Goal: Task Accomplishment & Management: Use online tool/utility

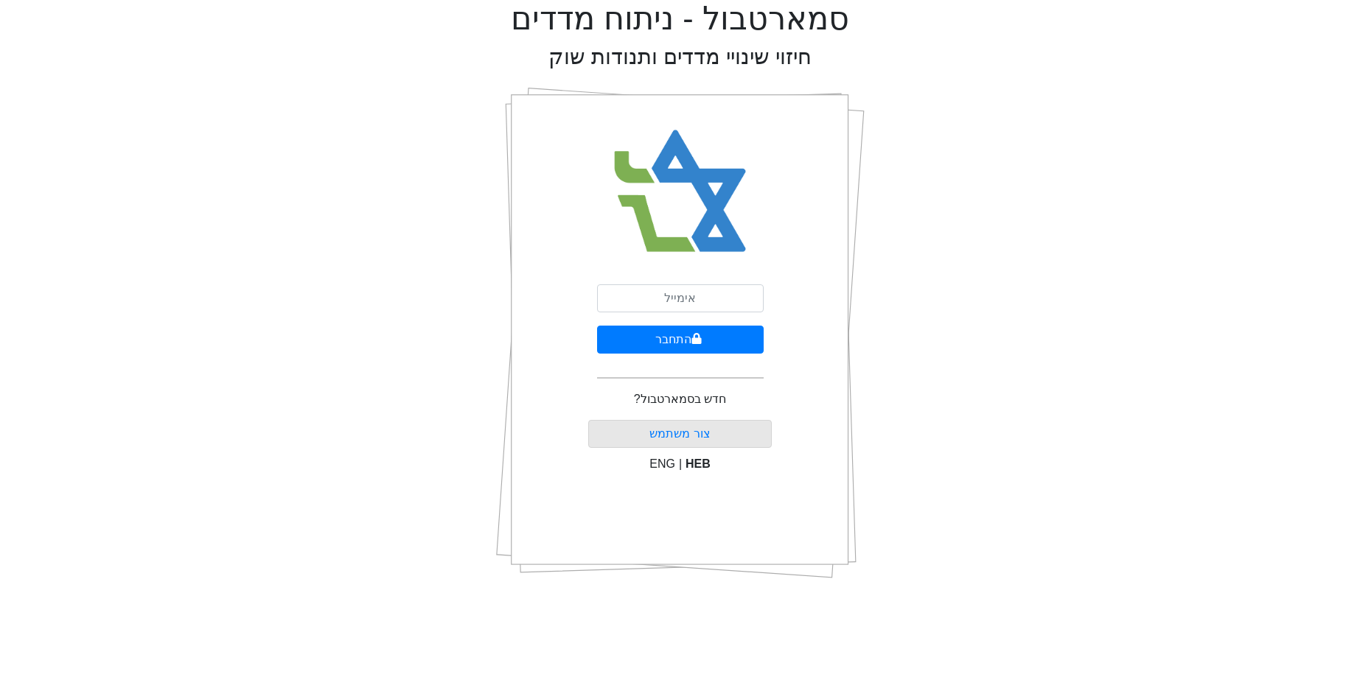
drag, startPoint x: 724, startPoint y: 315, endPoint x: 718, endPoint y: 307, distance: 10.0
click at [723, 314] on form "התחבר" at bounding box center [680, 338] width 167 height 106
click at [716, 303] on input "email" at bounding box center [680, 299] width 167 height 28
type input "[EMAIL_ADDRESS][DOMAIN_NAME]"
click at [708, 338] on button "התחבר" at bounding box center [680, 340] width 167 height 28
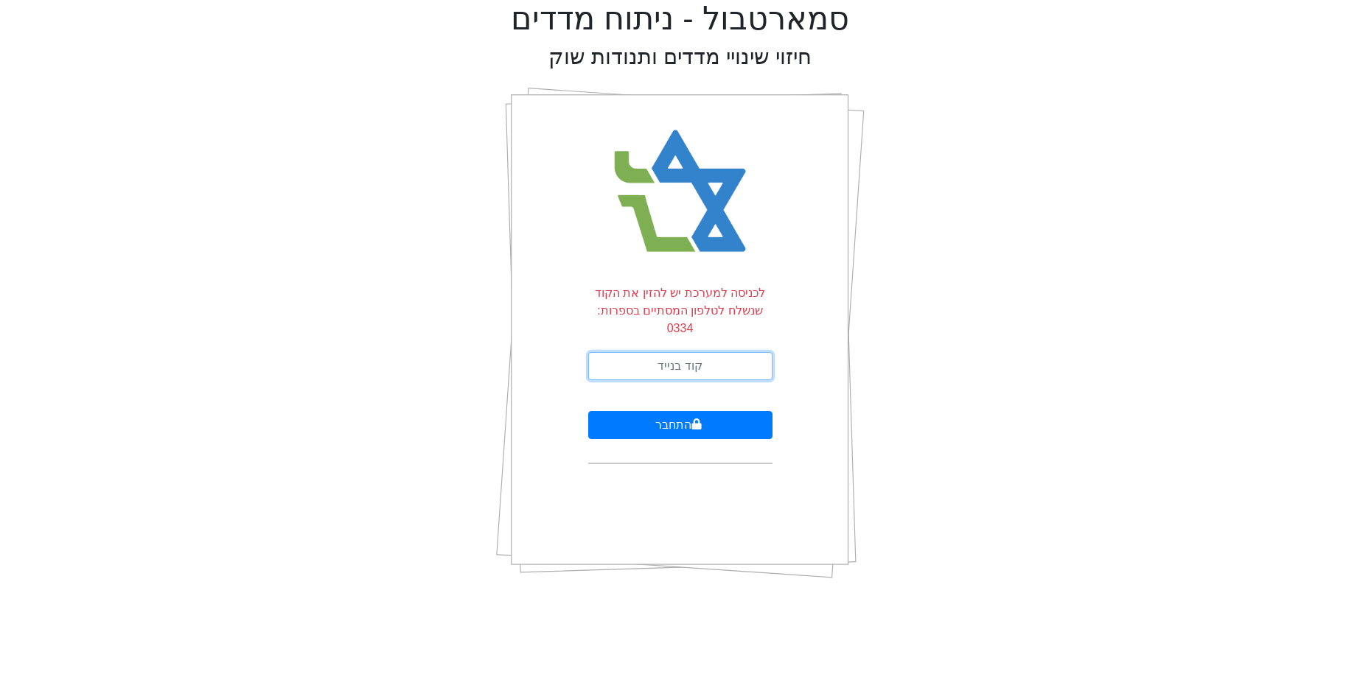
click at [710, 352] on input "text" at bounding box center [680, 366] width 184 height 28
type input "510634"
click at [588, 411] on button "התחבר" at bounding box center [680, 425] width 184 height 28
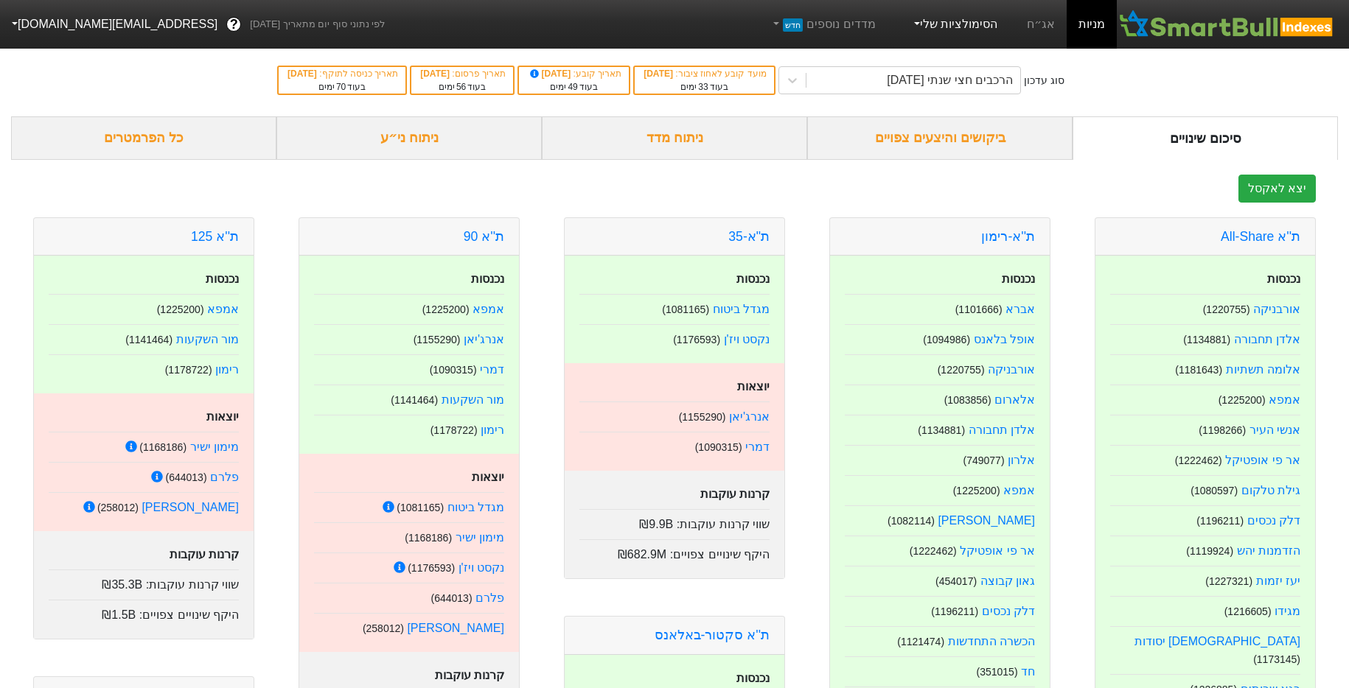
click at [963, 29] on link "הסימולציות שלי" at bounding box center [954, 24] width 99 height 29
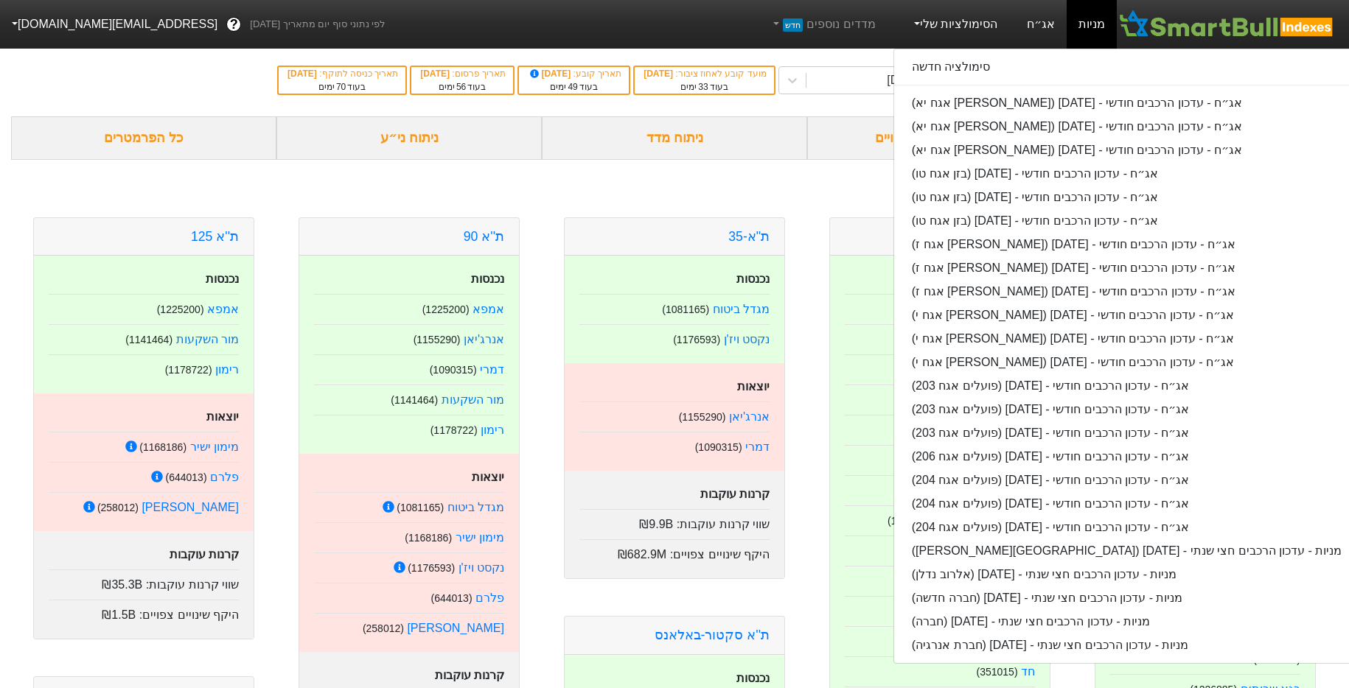
click at [1049, 24] on link "אג״ח" at bounding box center [1041, 24] width 52 height 49
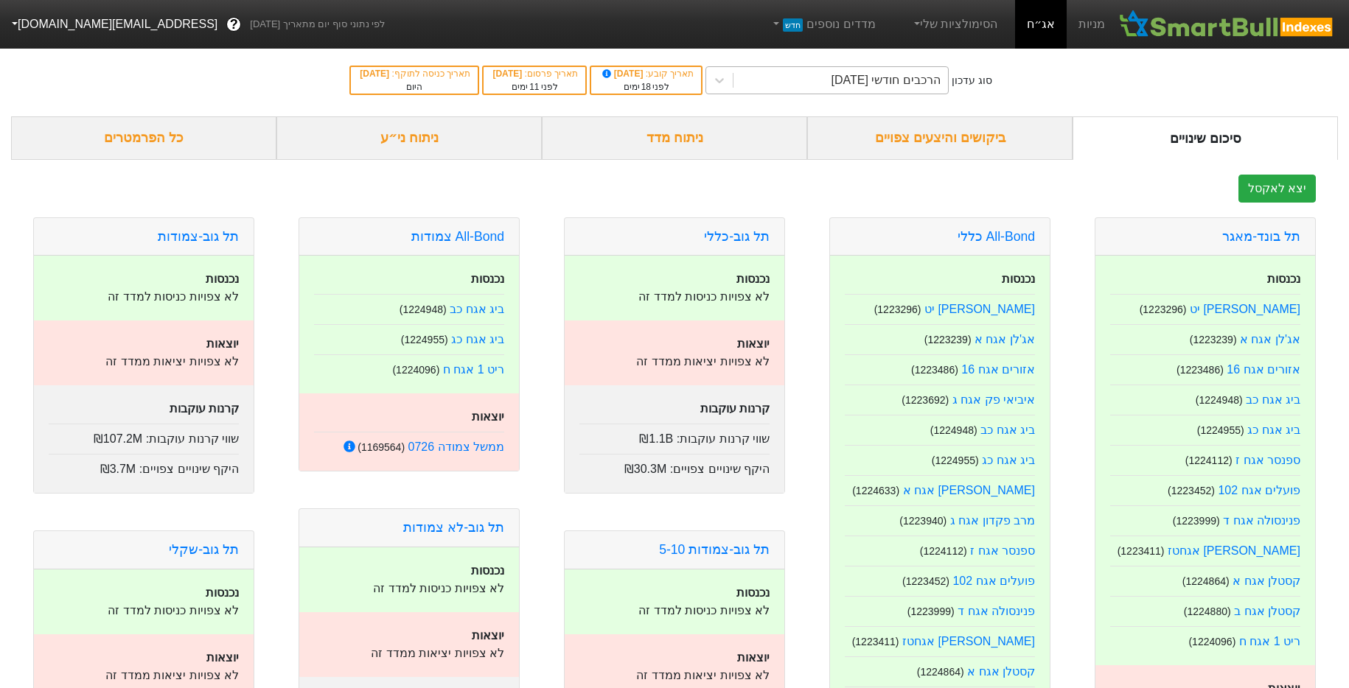
click at [935, 74] on div "הרכבים חודשי [DATE]" at bounding box center [885, 81] width 109 height 18
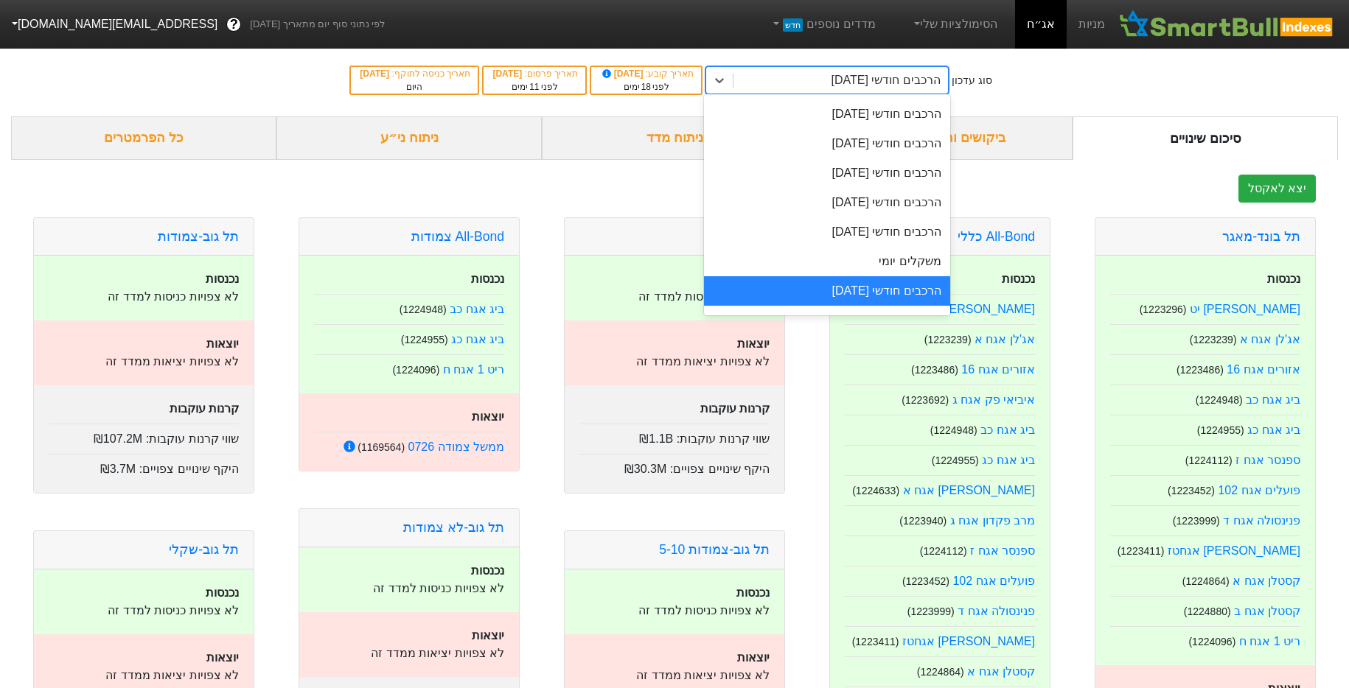
scroll to position [565, 0]
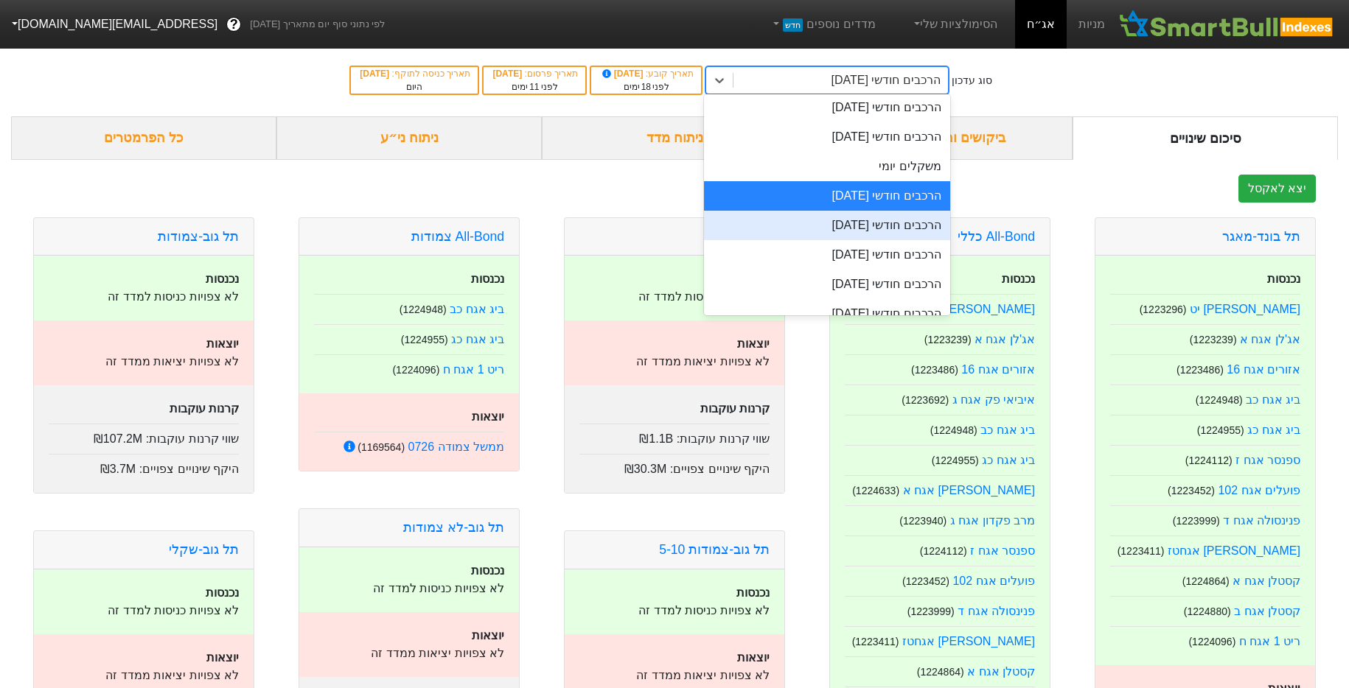
click at [915, 231] on div "הרכבים חודשי [DATE]" at bounding box center [826, 225] width 245 height 29
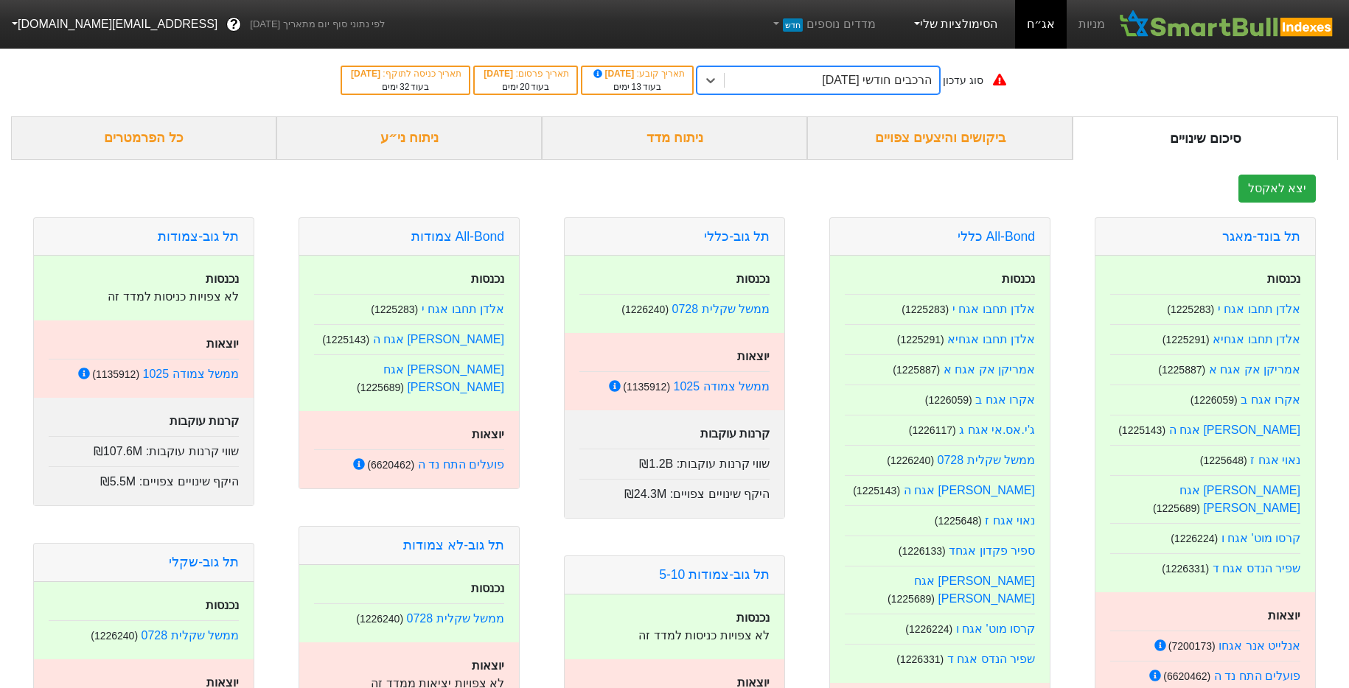
click at [974, 29] on link "הסימולציות שלי" at bounding box center [954, 24] width 99 height 29
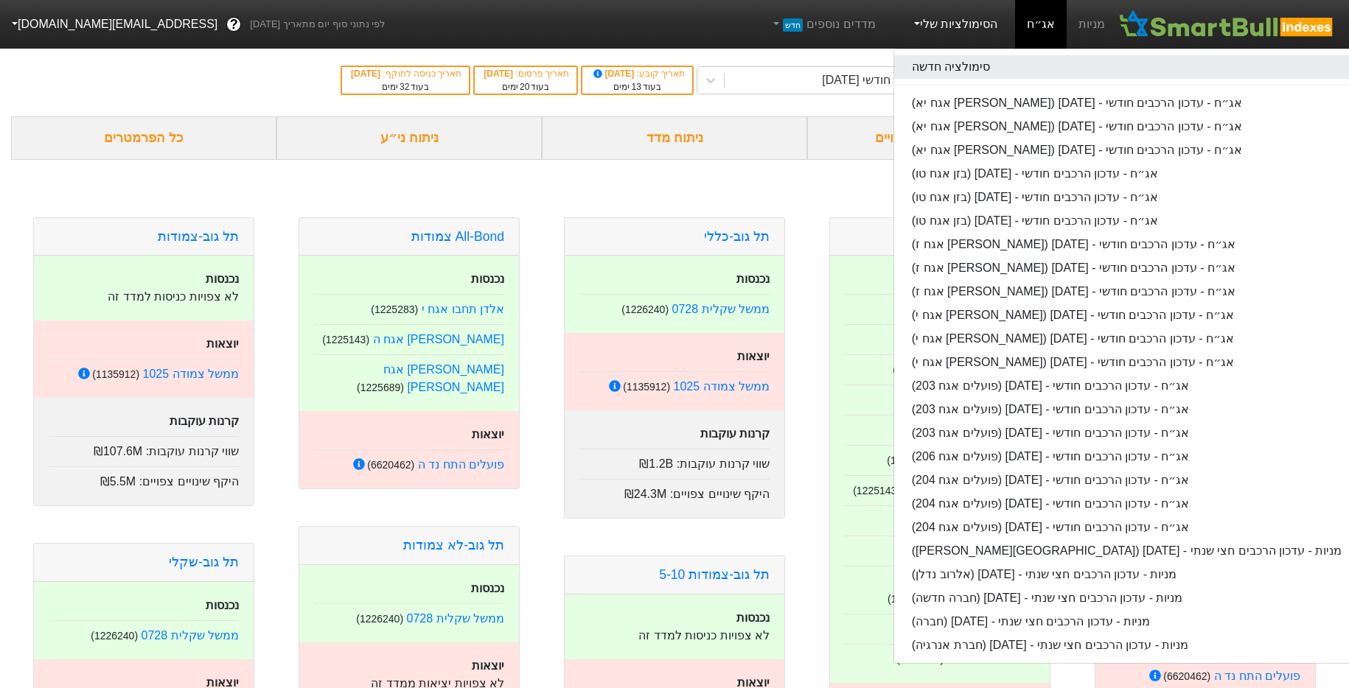
click at [978, 63] on link "סימולציה חדשה" at bounding box center [1126, 67] width 465 height 24
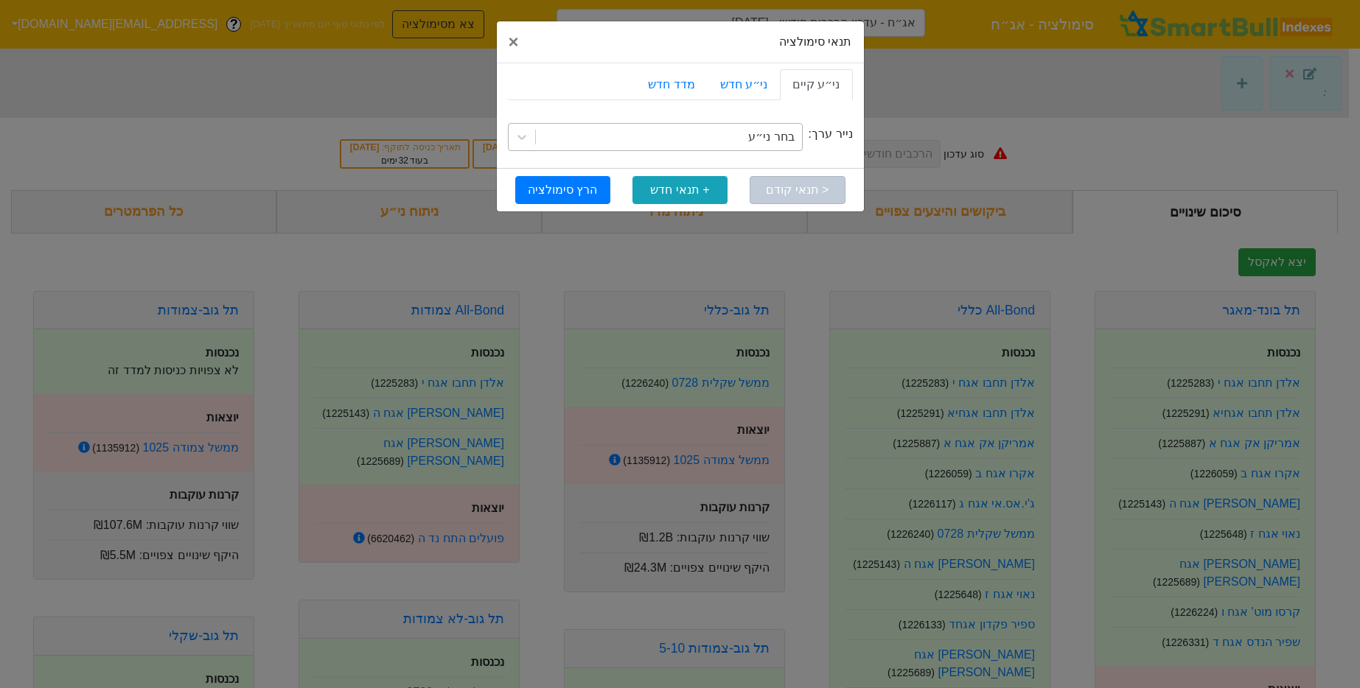
click at [777, 133] on div "בחר ני״ע" at bounding box center [771, 137] width 46 height 18
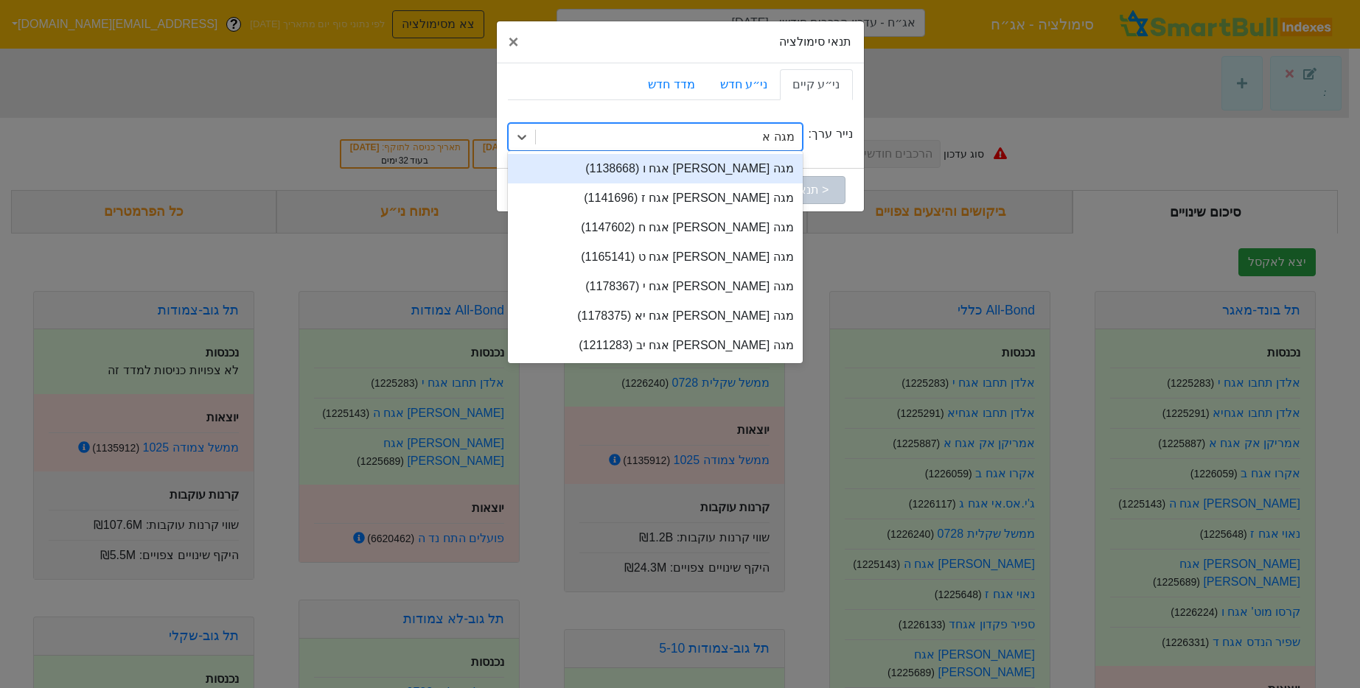
type input "מגה אור"
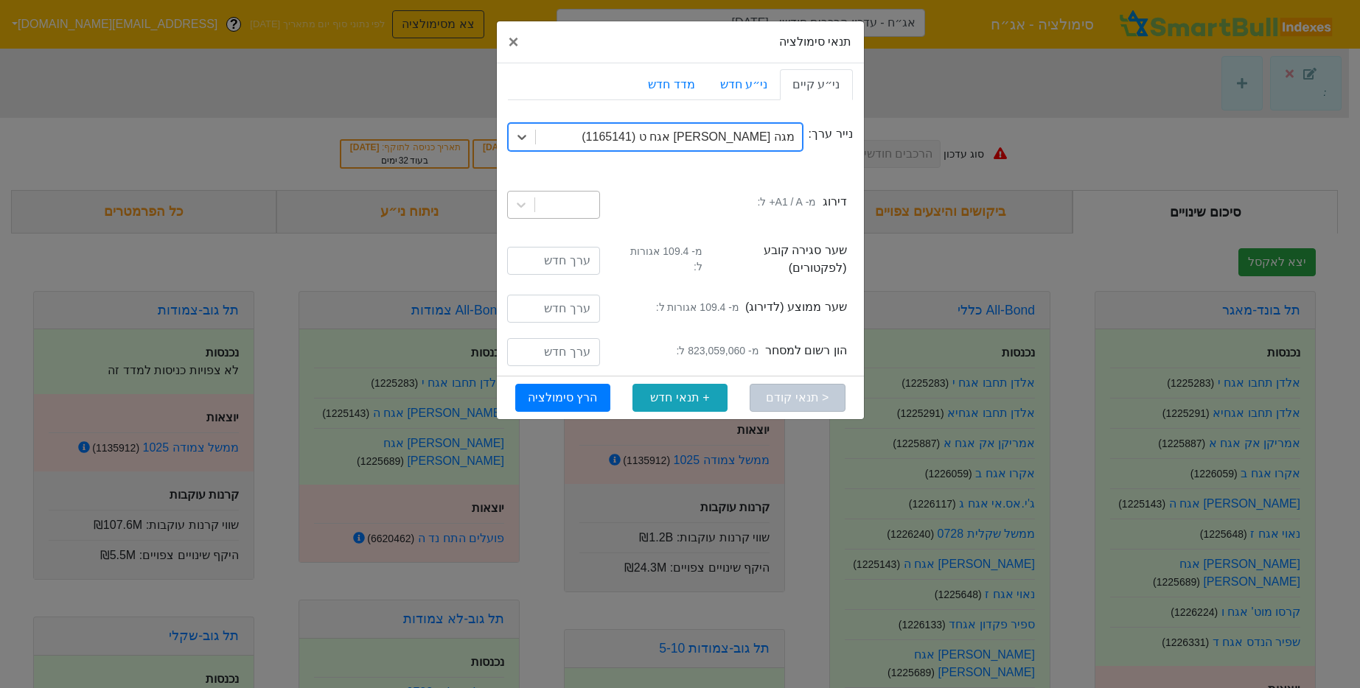
drag, startPoint x: 532, startPoint y: 207, endPoint x: 549, endPoint y: 198, distance: 19.1
click at [532, 207] on div at bounding box center [521, 205] width 27 height 27
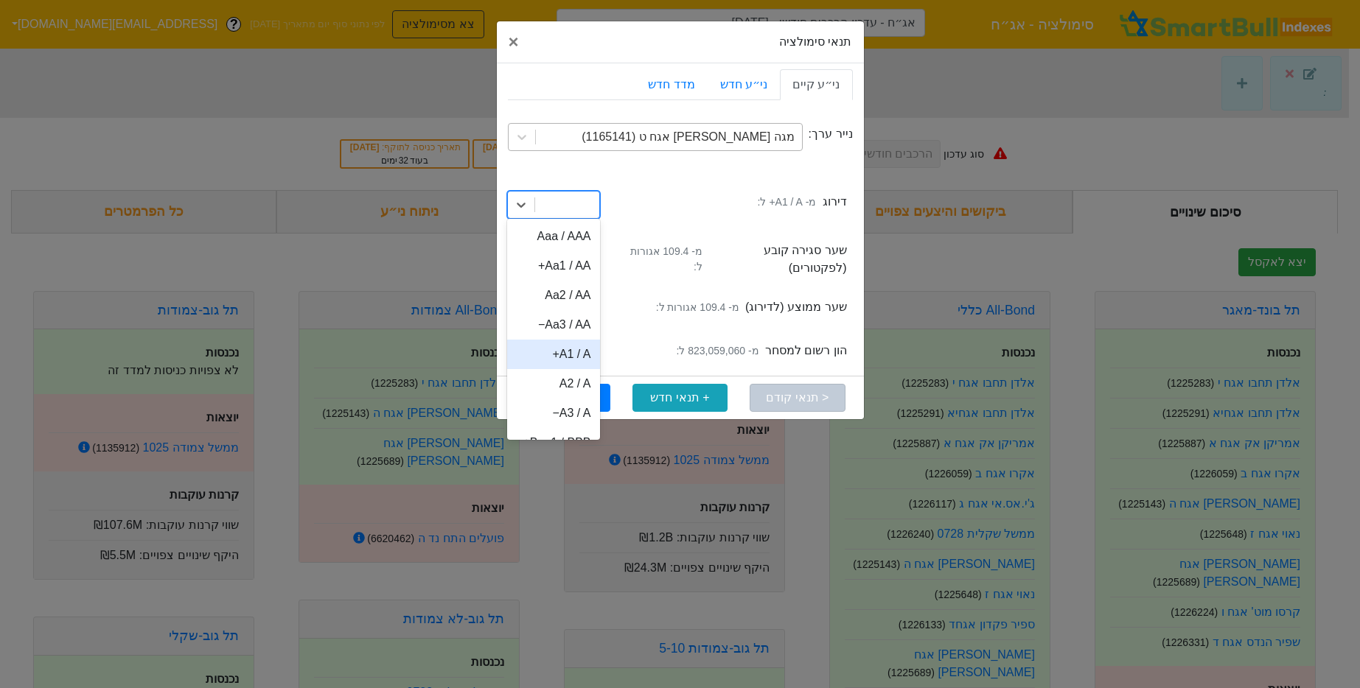
click at [576, 353] on div "A1 / A+" at bounding box center [553, 354] width 93 height 29
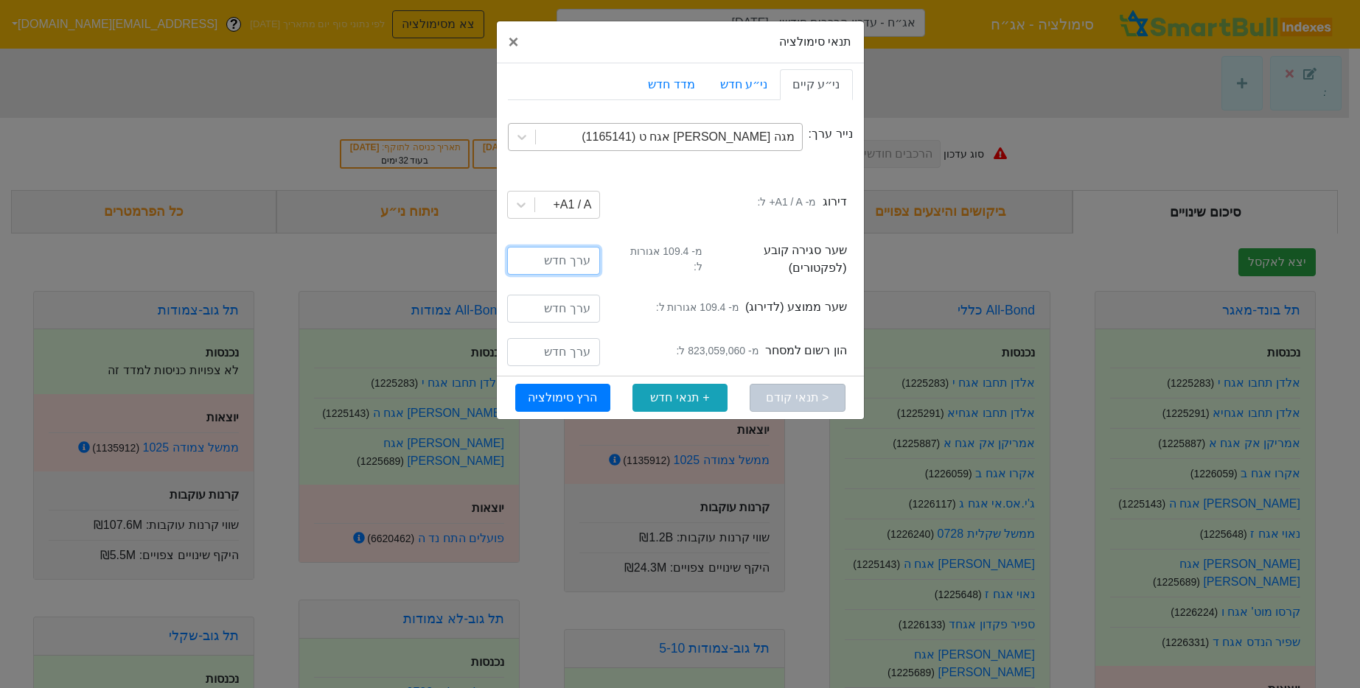
click at [582, 252] on input "number" at bounding box center [553, 261] width 93 height 28
type input "109.4"
type input "823059060"
click at [553, 387] on button "הרץ סימולציה" at bounding box center [562, 398] width 95 height 28
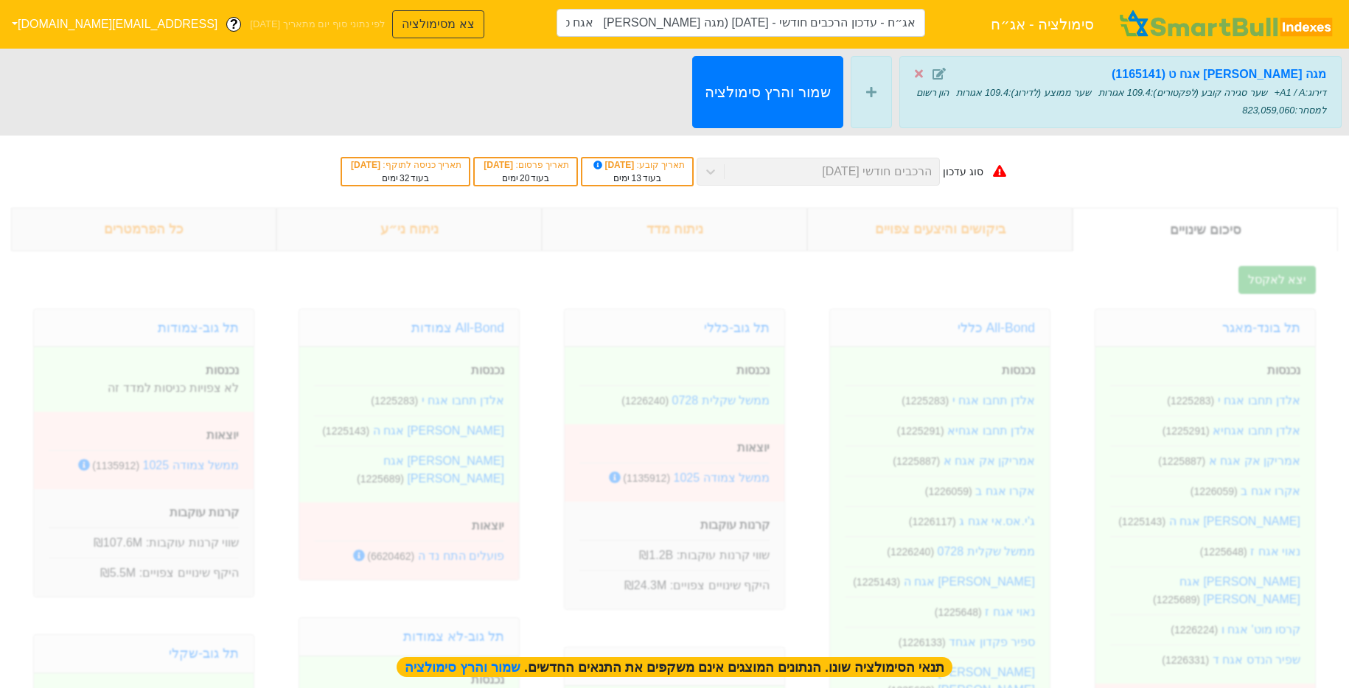
type input "אג״ח - עדכון הרכבים חודשי - [DATE] (מגה [PERSON_NAME] אגח ט)"
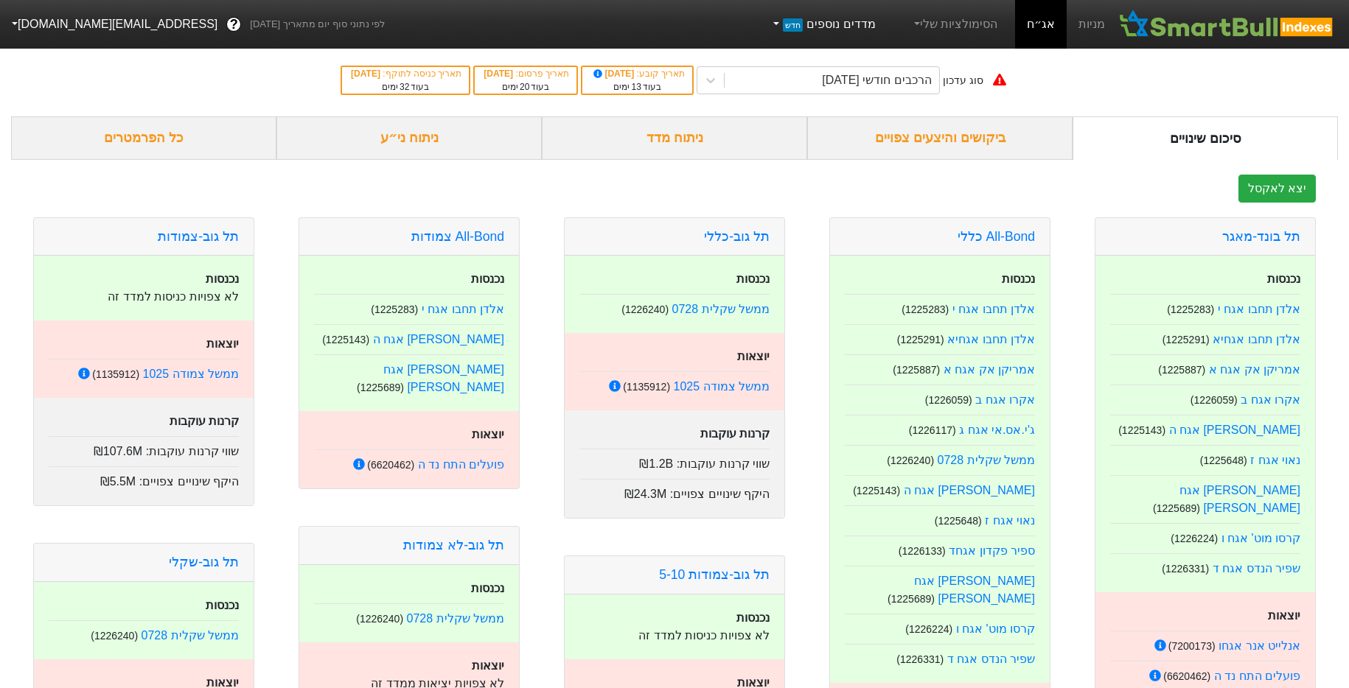
click at [803, 24] on span "חדש" at bounding box center [793, 24] width 20 height 13
click at [971, 29] on link "הסימולציות שלי" at bounding box center [954, 24] width 99 height 29
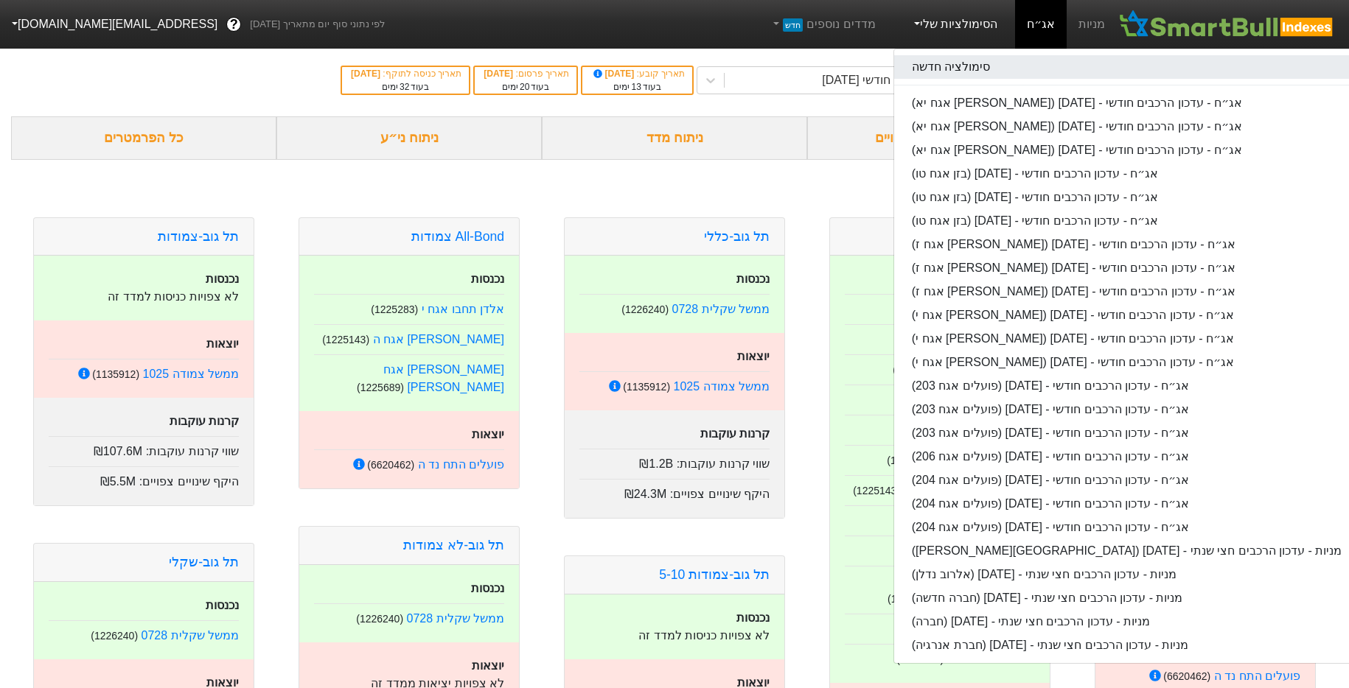
click at [972, 64] on link "סימולציה חדשה" at bounding box center [1126, 67] width 465 height 24
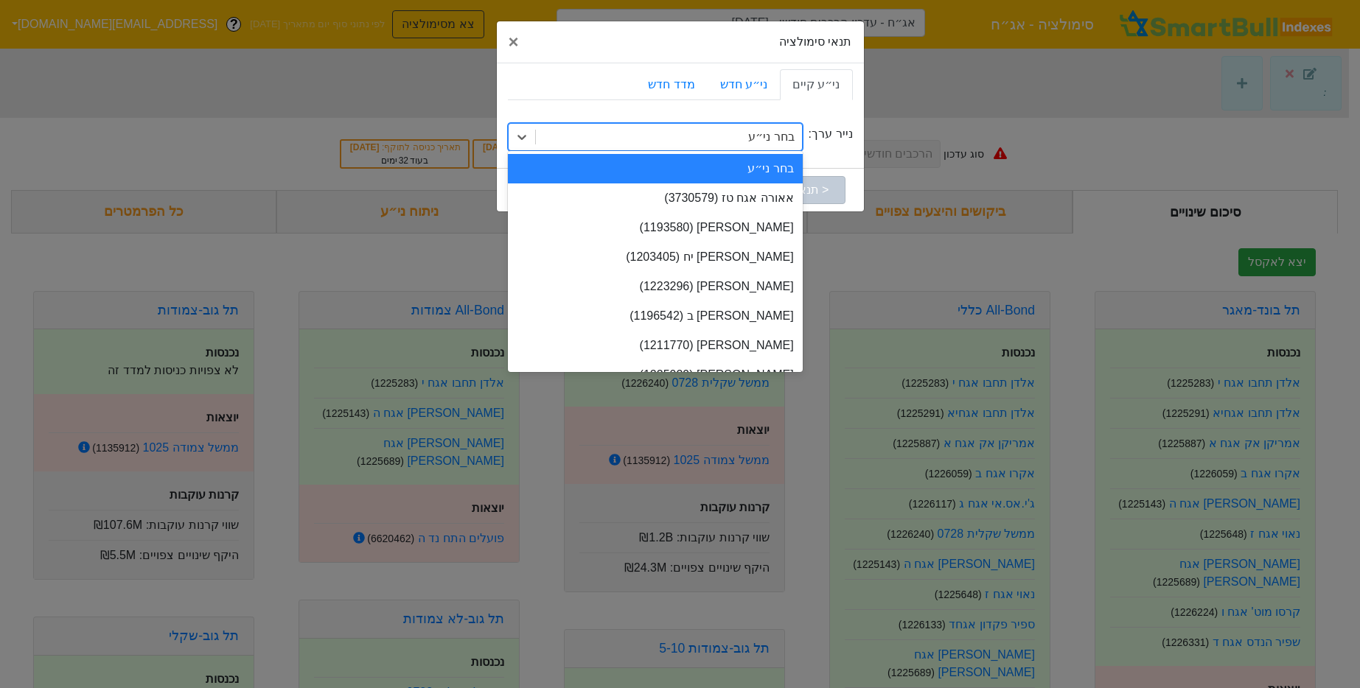
click at [756, 149] on div "בחר ני״ע" at bounding box center [669, 137] width 266 height 27
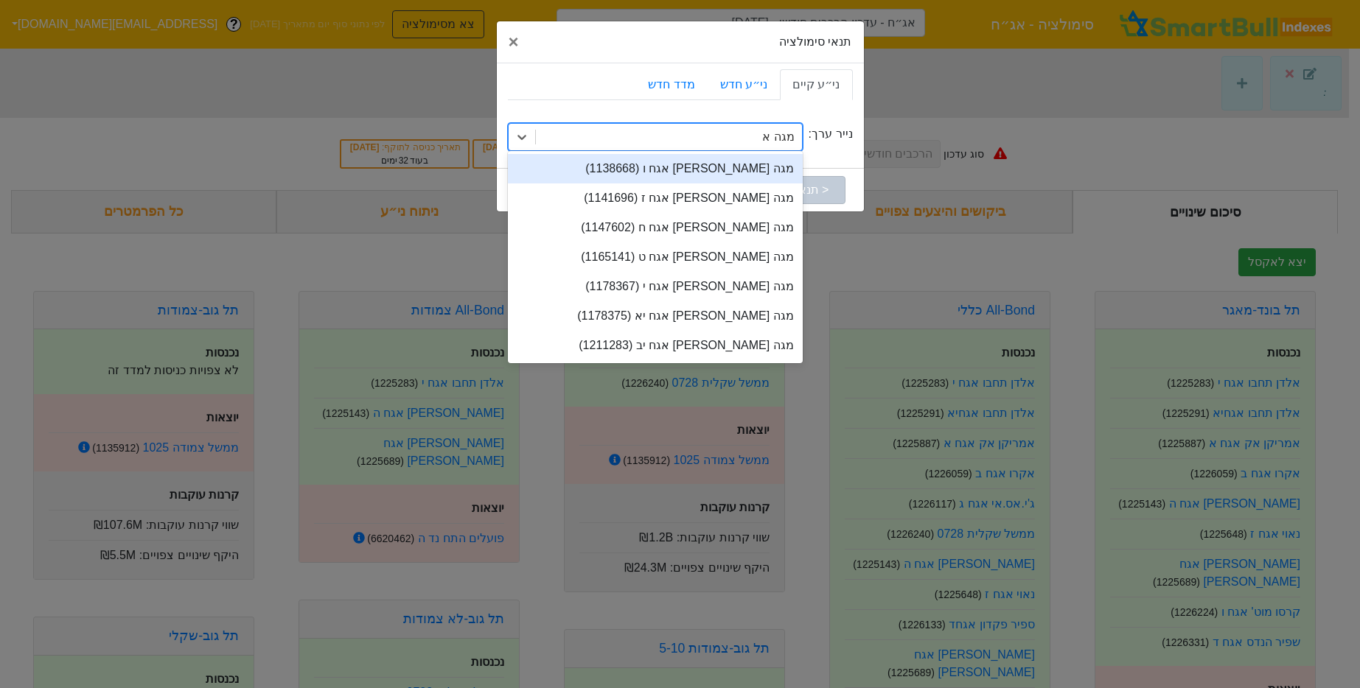
type input "מגה אור"
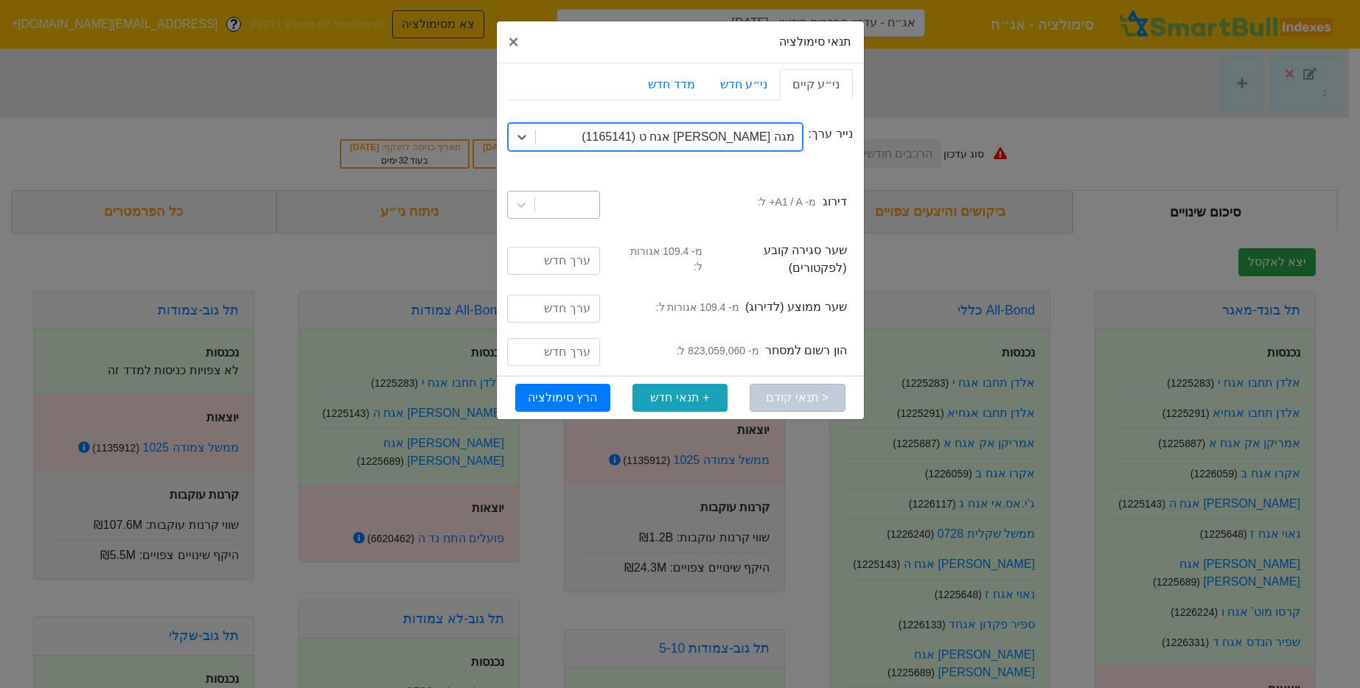
click at [562, 217] on div at bounding box center [567, 205] width 64 height 27
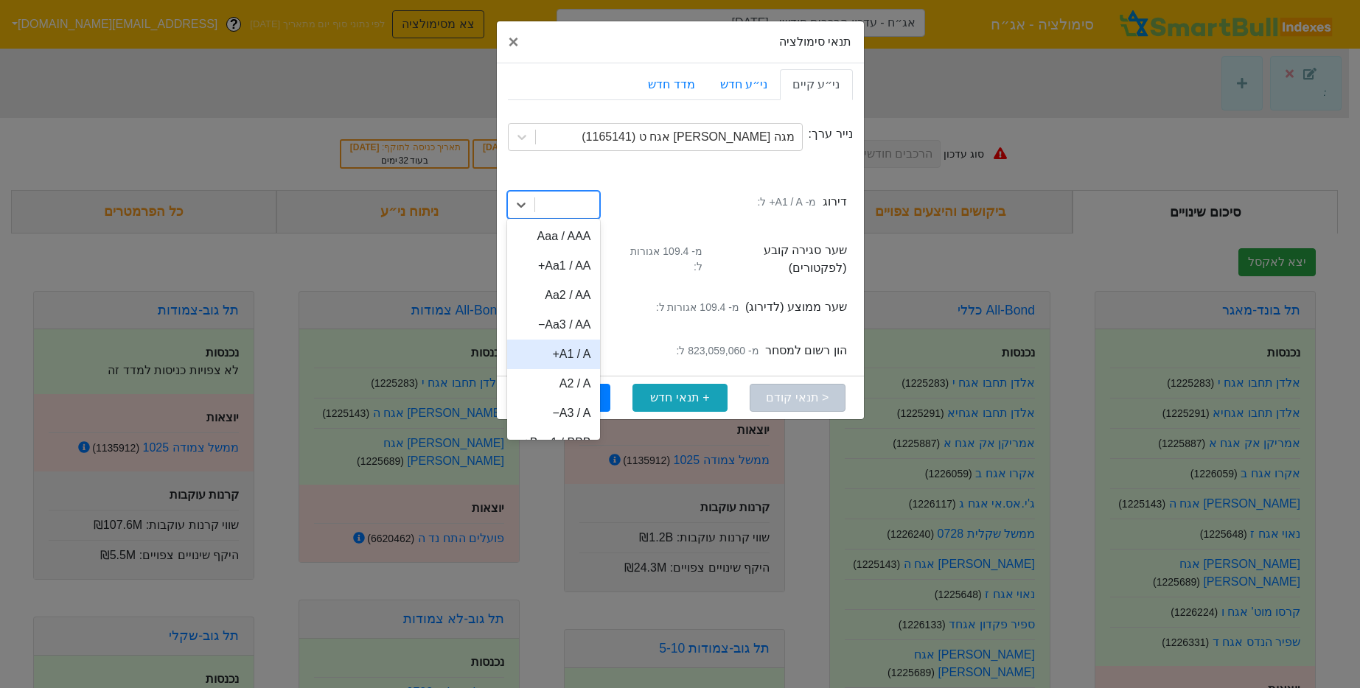
click at [580, 351] on div "A1 / A+" at bounding box center [553, 354] width 93 height 29
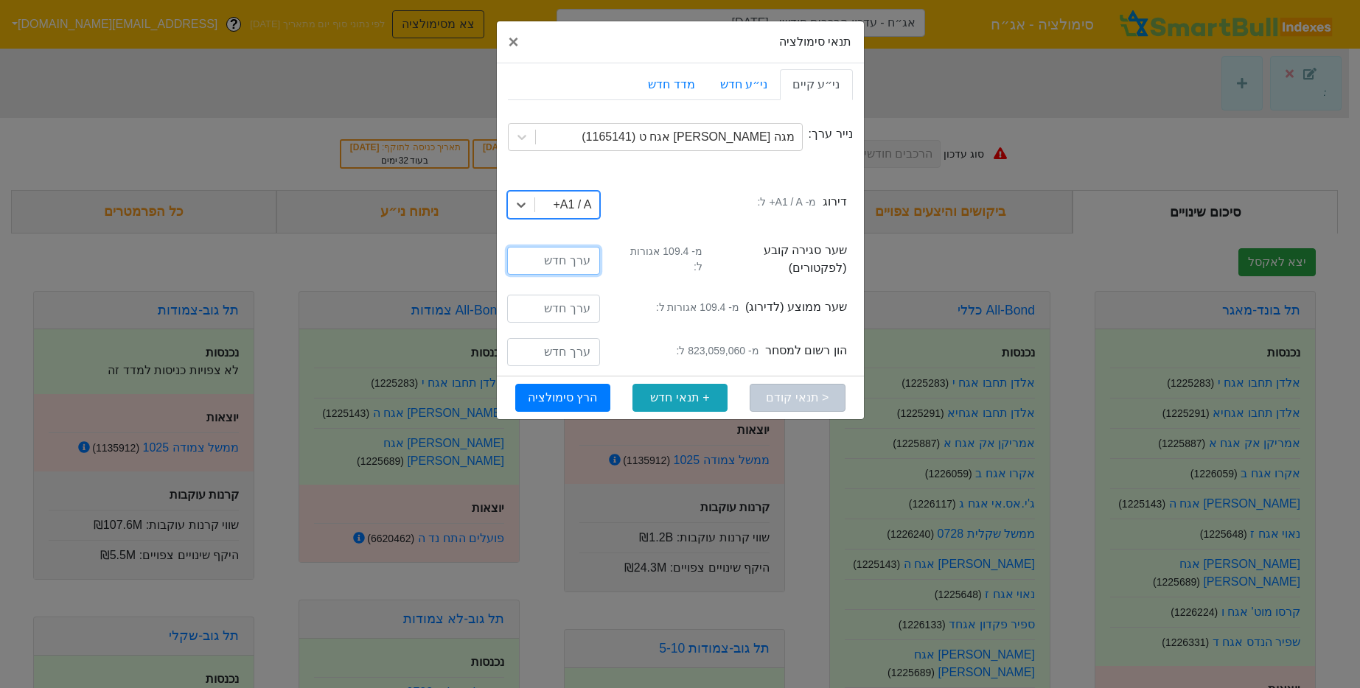
click at [572, 268] on input "number" at bounding box center [553, 261] width 93 height 28
type input "109.4"
paste input "1073059060"
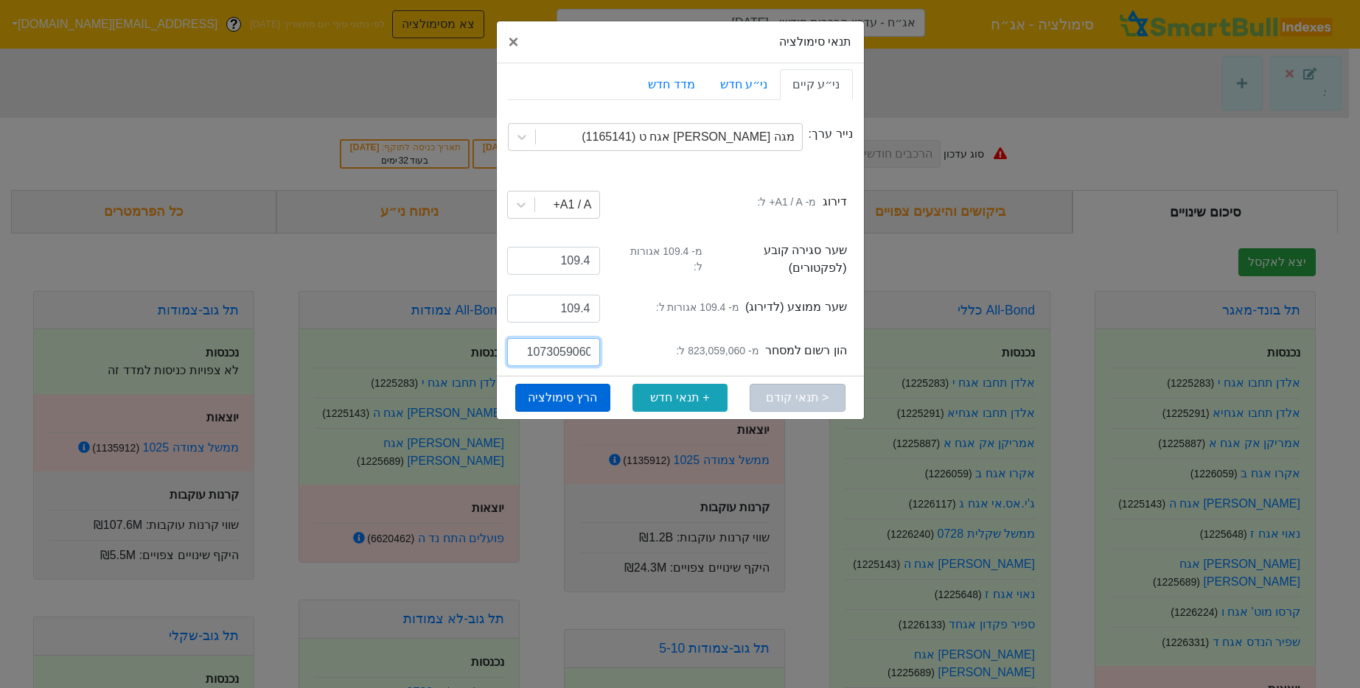
type input "1073059060"
click at [584, 392] on button "הרץ סימולציה" at bounding box center [562, 398] width 95 height 28
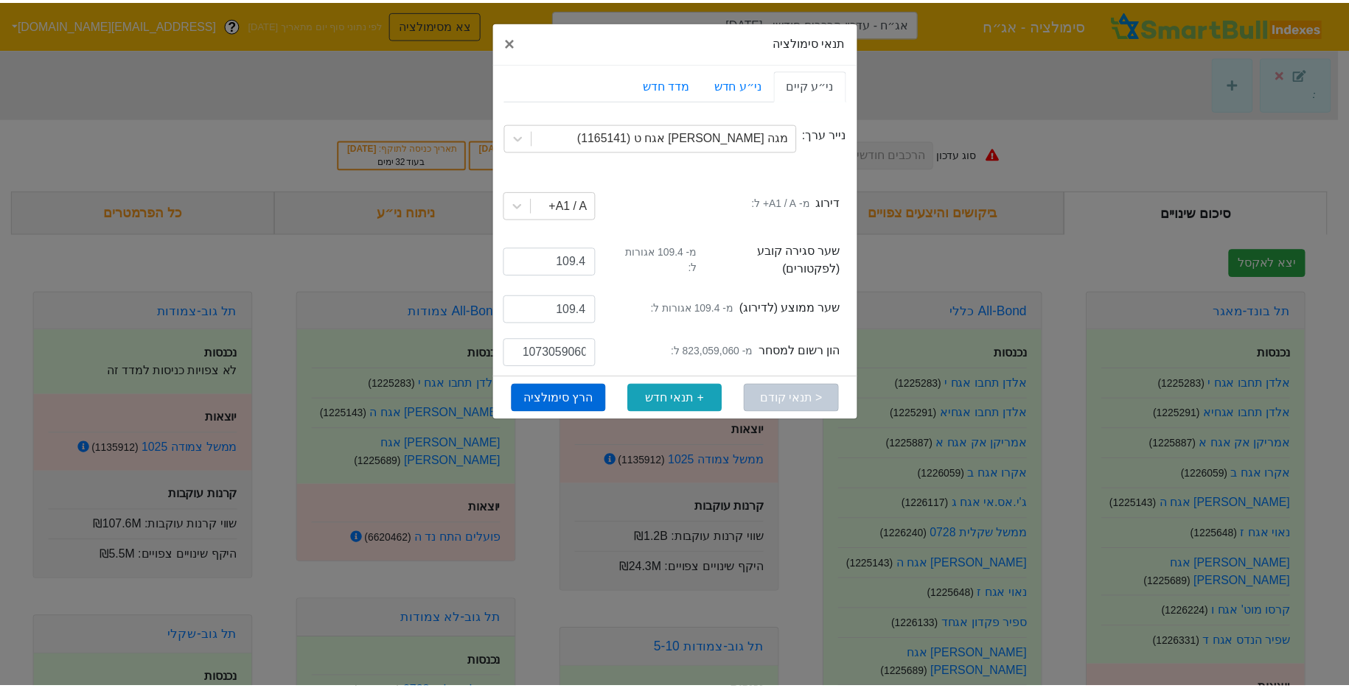
scroll to position [0, 0]
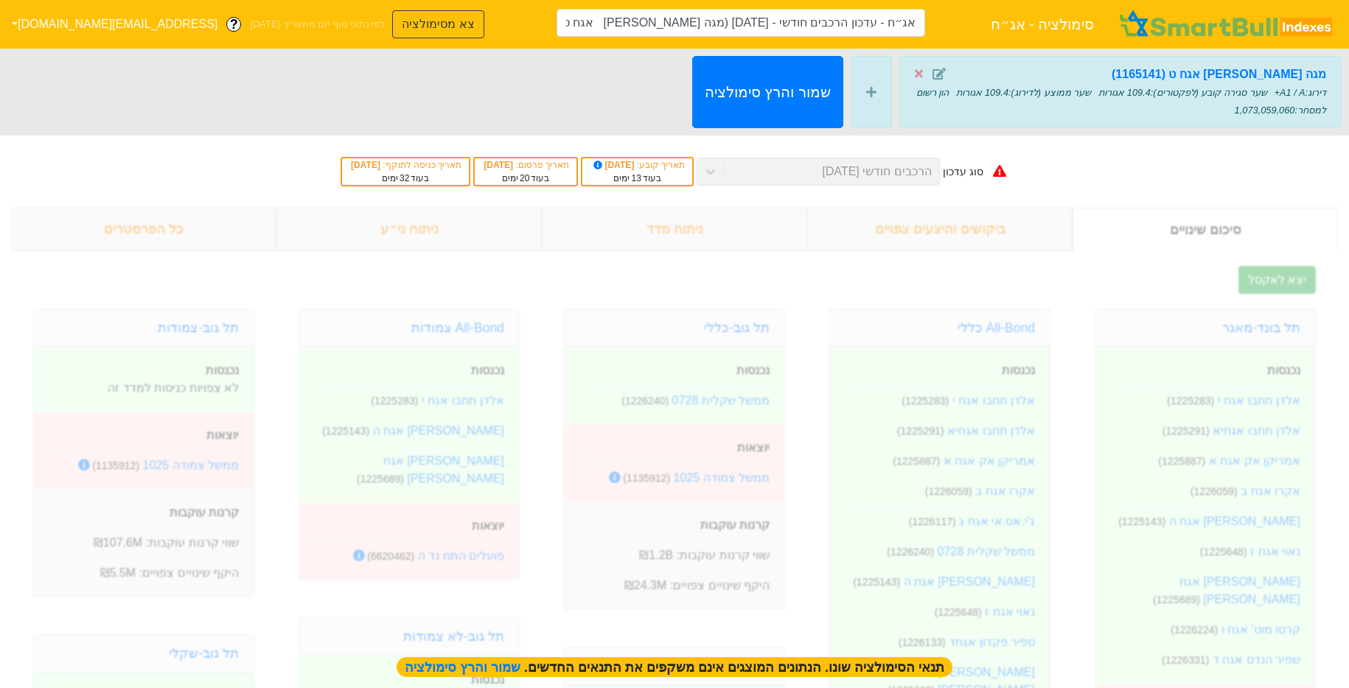
type input "אג״ח - עדכון הרכבים חודשי - [DATE] (מגה [PERSON_NAME] אגח ט)"
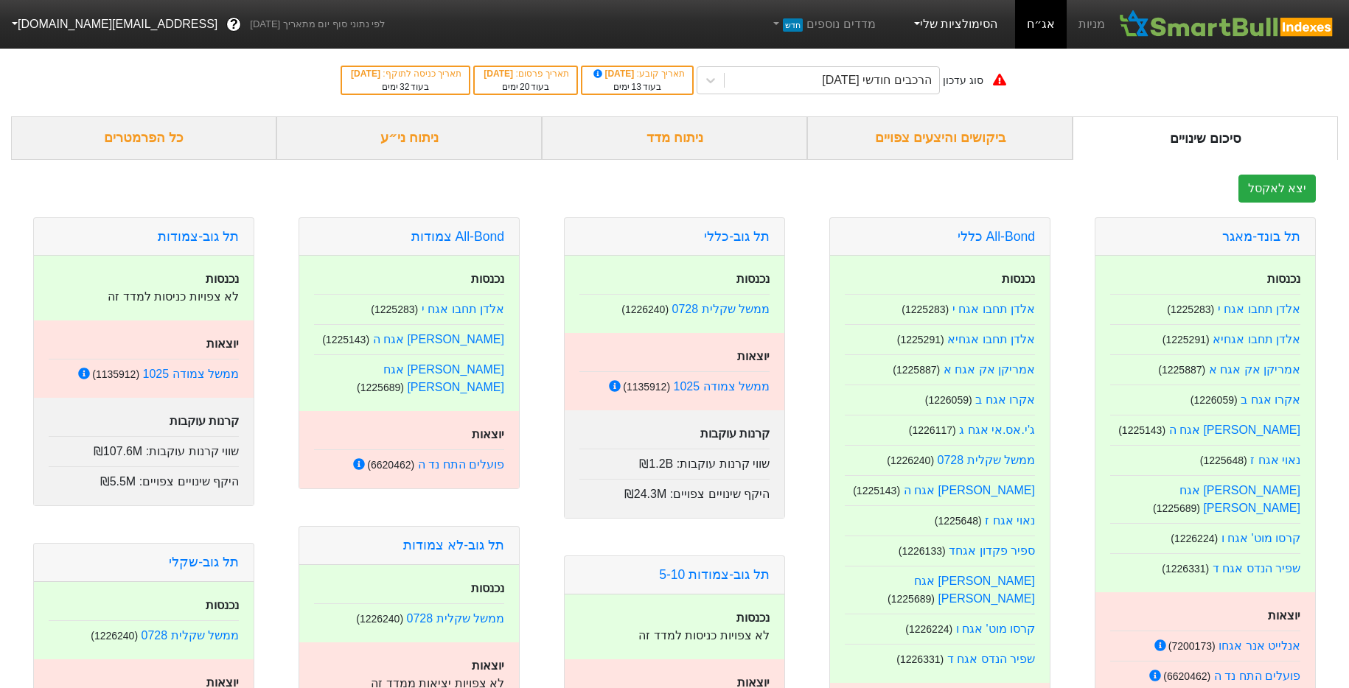
click at [958, 22] on link "הסימולציות שלי" at bounding box center [954, 24] width 99 height 29
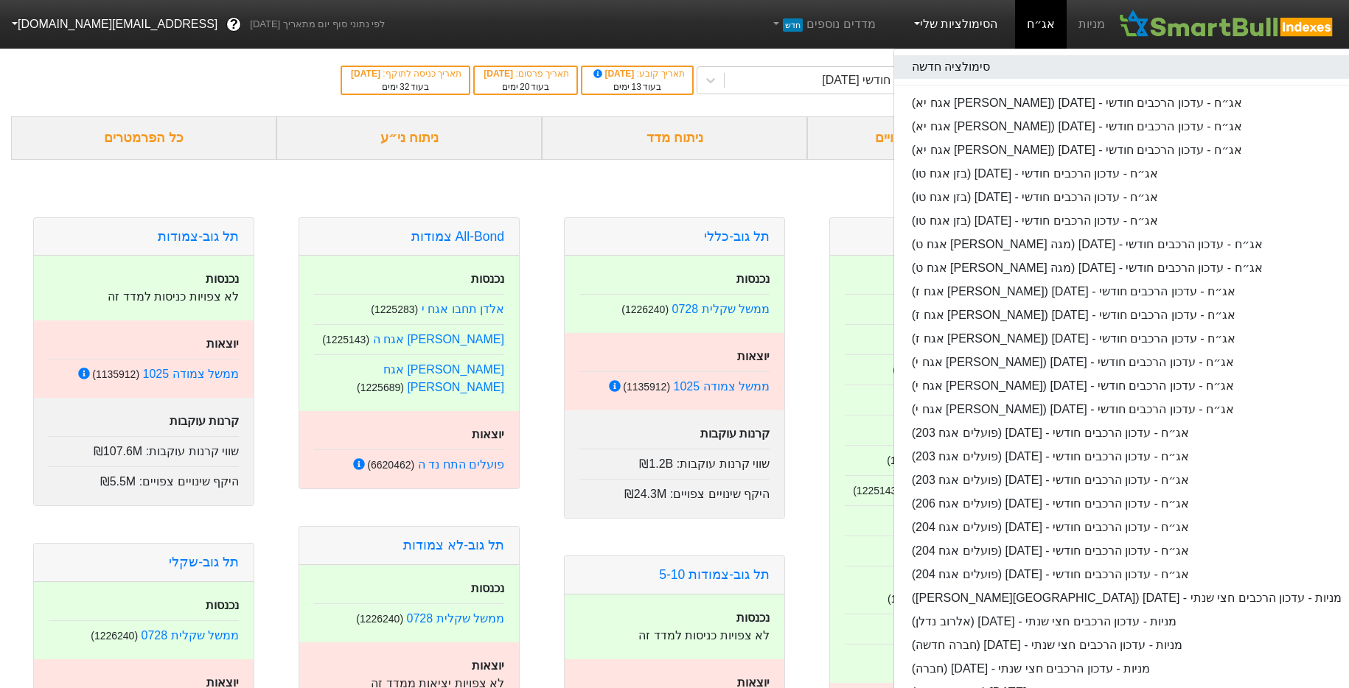
click at [956, 60] on link "סימולציה חדשה" at bounding box center [1126, 67] width 465 height 24
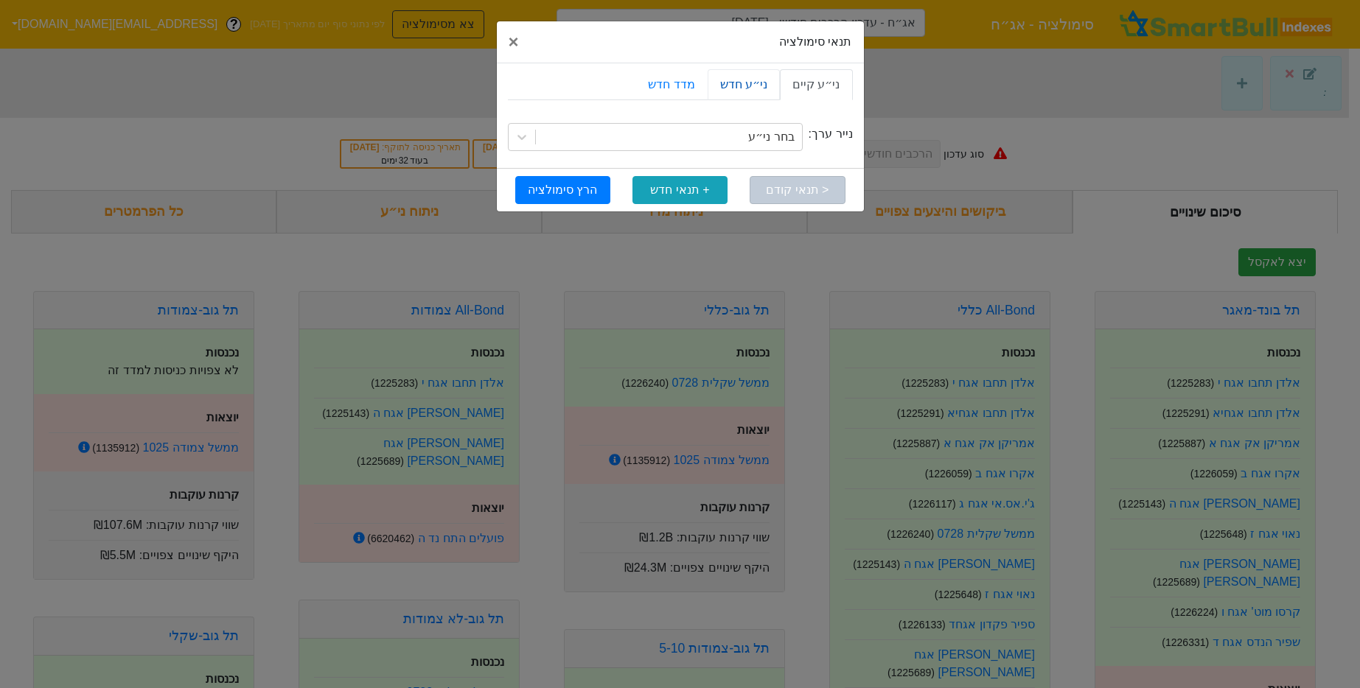
click at [733, 83] on link "ני״ע חדש" at bounding box center [744, 84] width 72 height 31
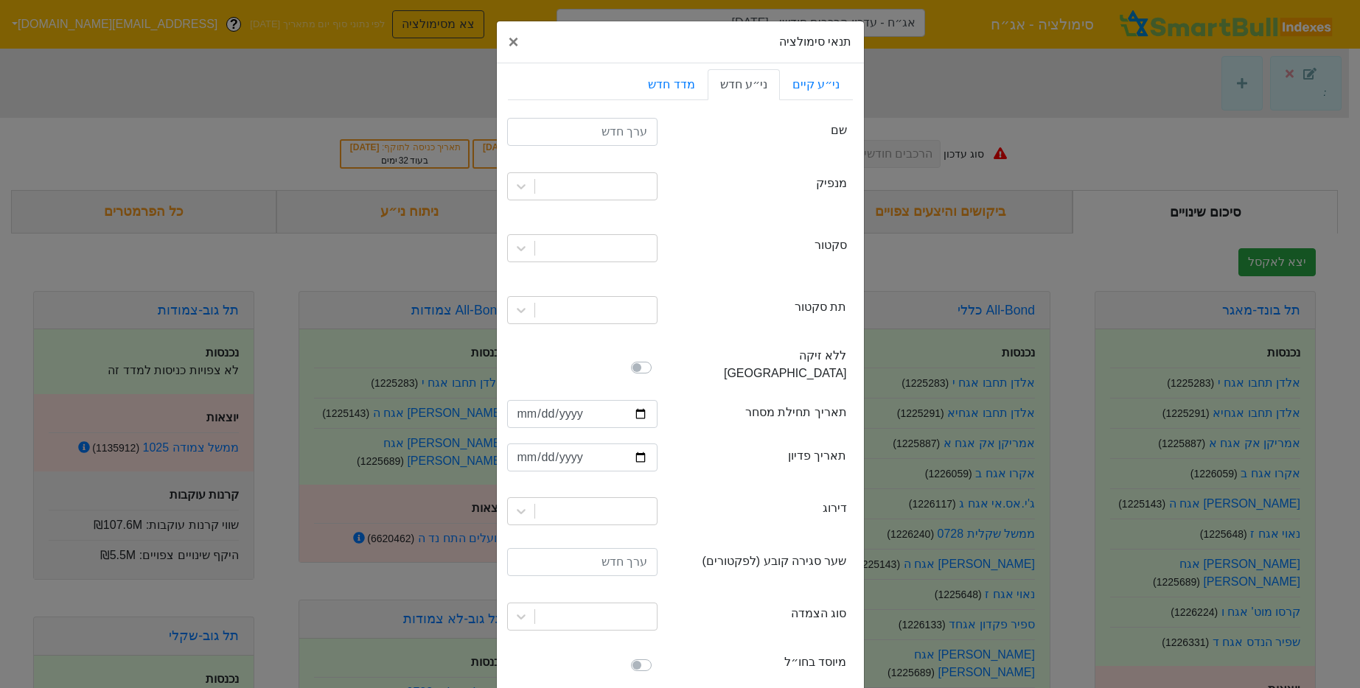
click at [780, 80] on link "ני״ע חדש" at bounding box center [744, 84] width 72 height 31
click at [805, 88] on link "ני״ע קיים" at bounding box center [816, 84] width 72 height 31
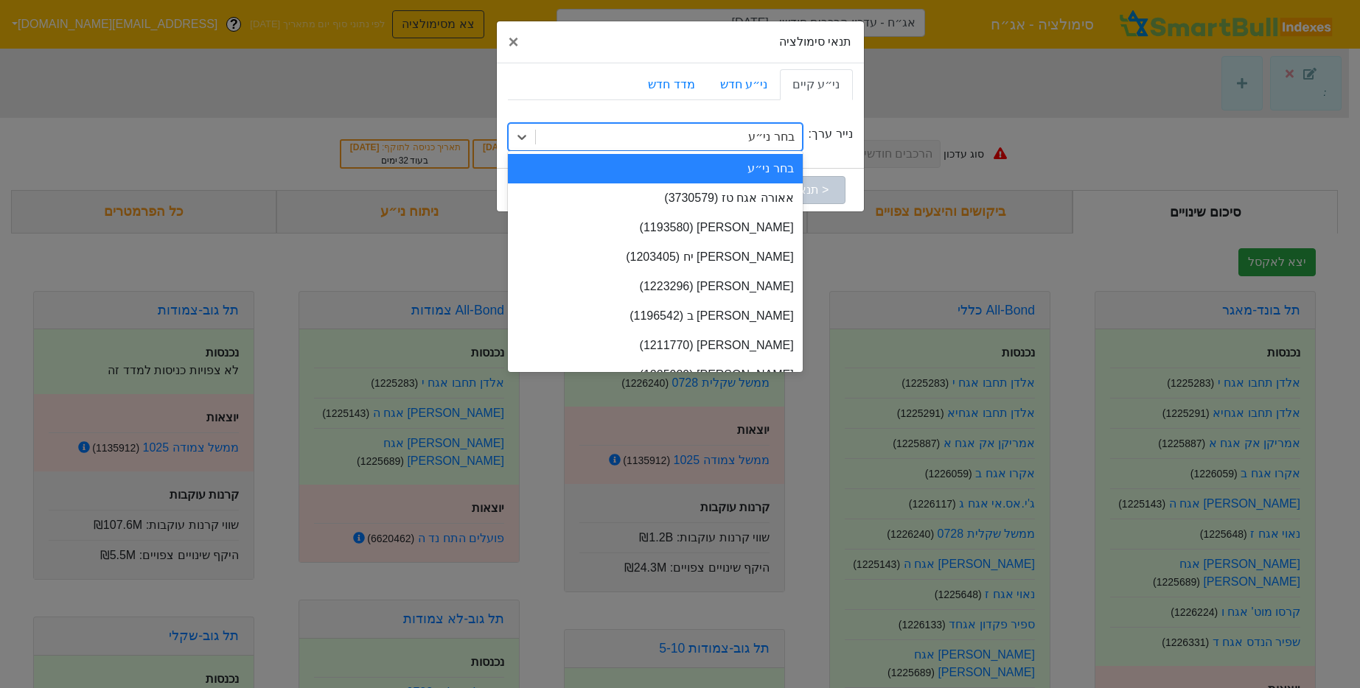
click at [752, 128] on div "בחר ני״ע" at bounding box center [669, 137] width 266 height 27
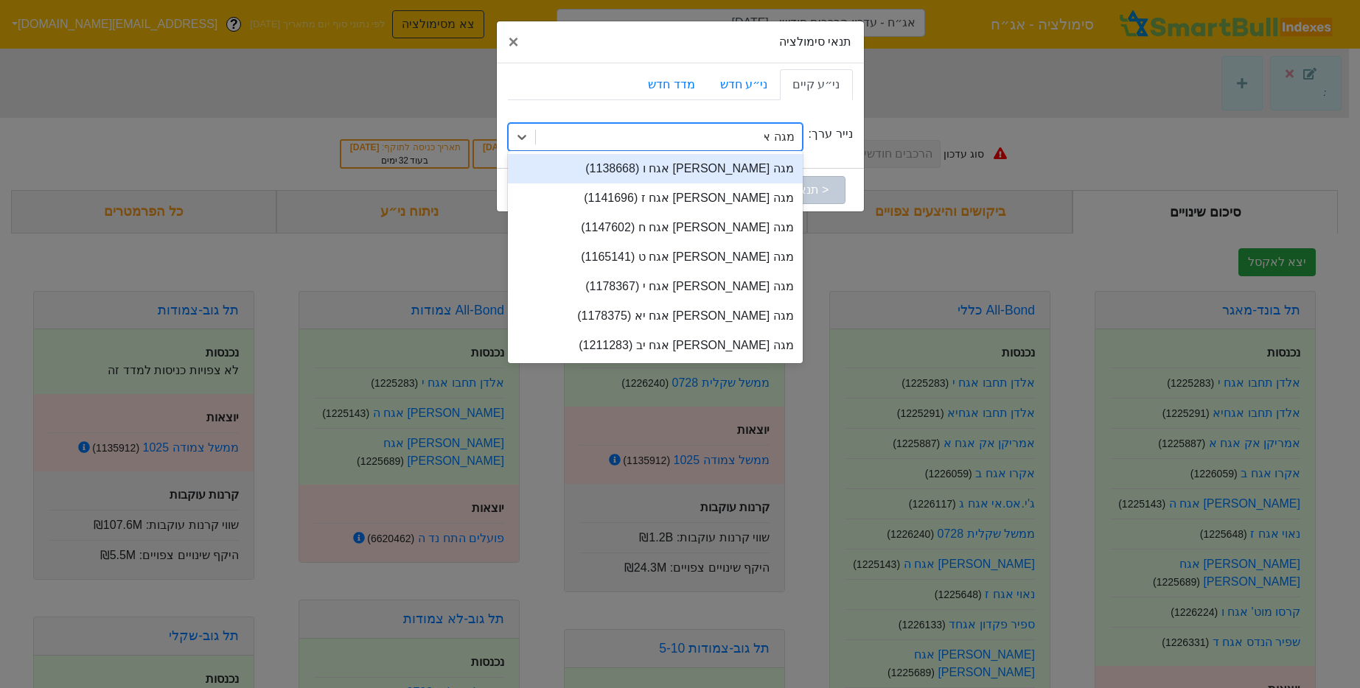
type input "מגה אור"
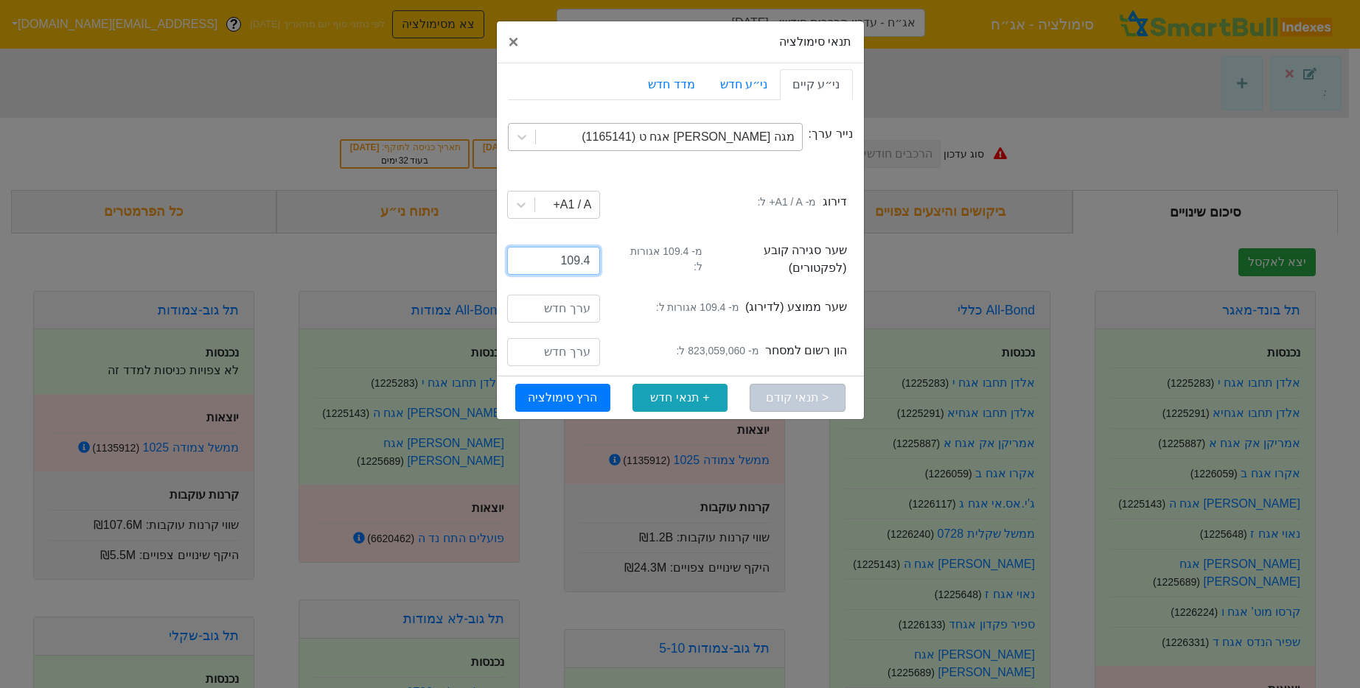
type input "109.4"
paste input "1123059060"
type input "1123059060"
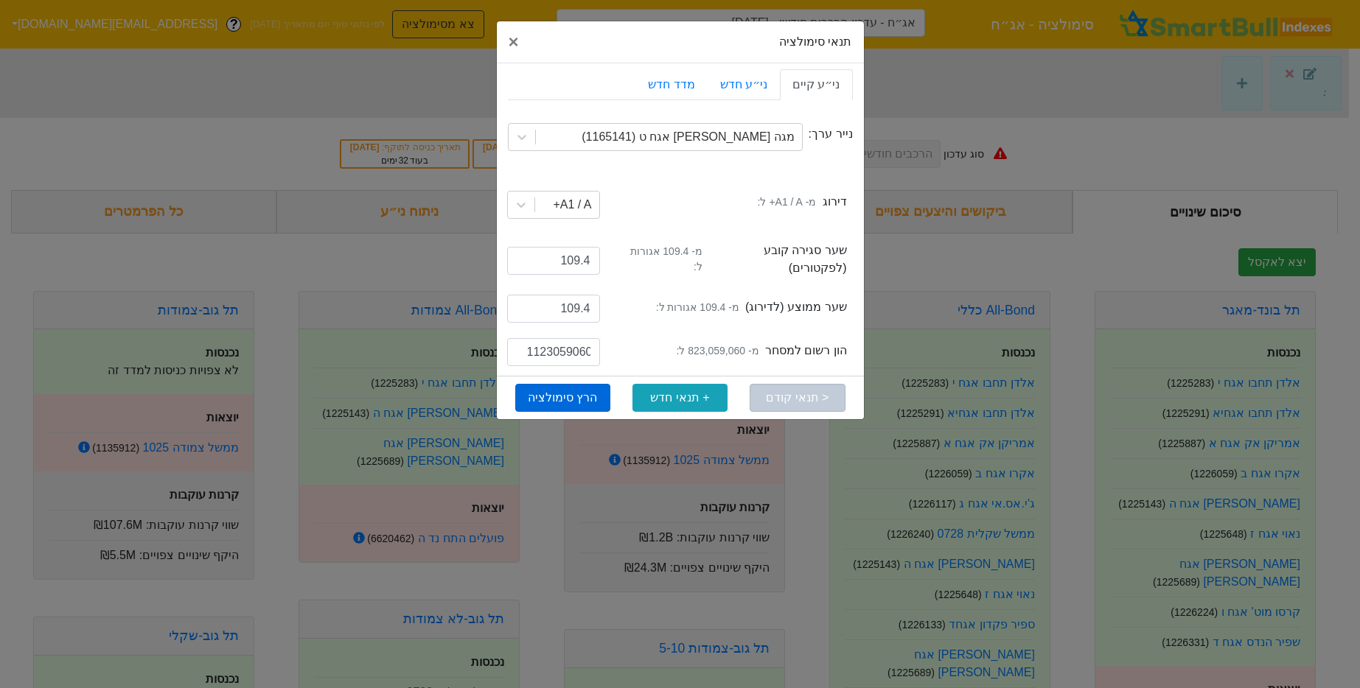
click at [568, 384] on button "הרץ סימולציה" at bounding box center [562, 398] width 95 height 28
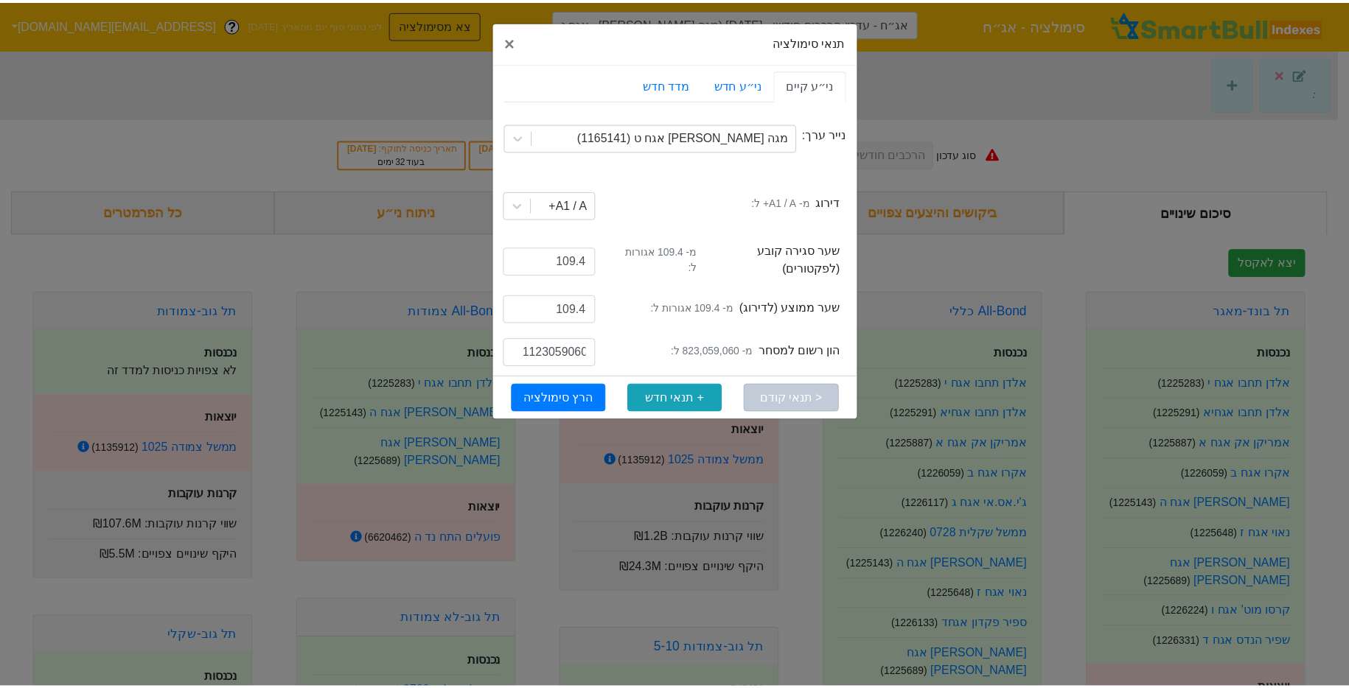
scroll to position [0, 0]
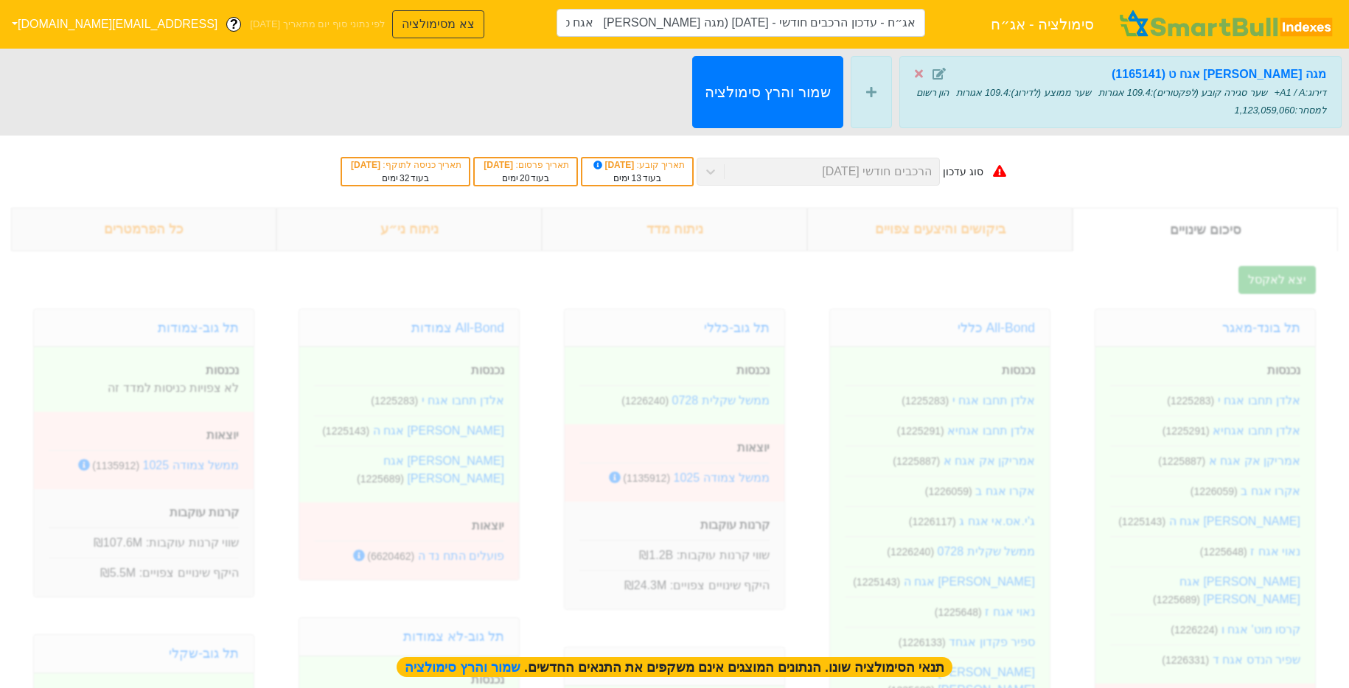
type input "אג״ח - עדכון הרכבים חודשי - [DATE] (מגה [PERSON_NAME] אגח ט)"
